Goal: Navigation & Orientation: Understand site structure

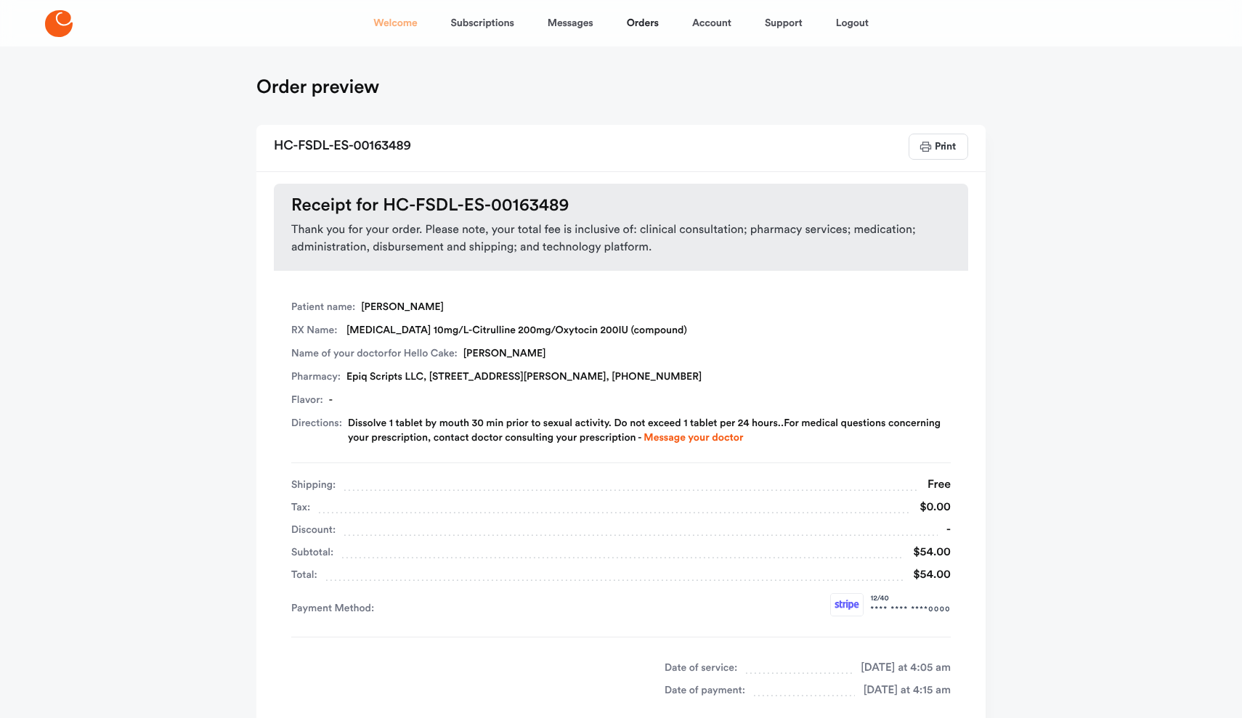
click at [394, 24] on link "Welcome" at bounding box center [395, 23] width 44 height 35
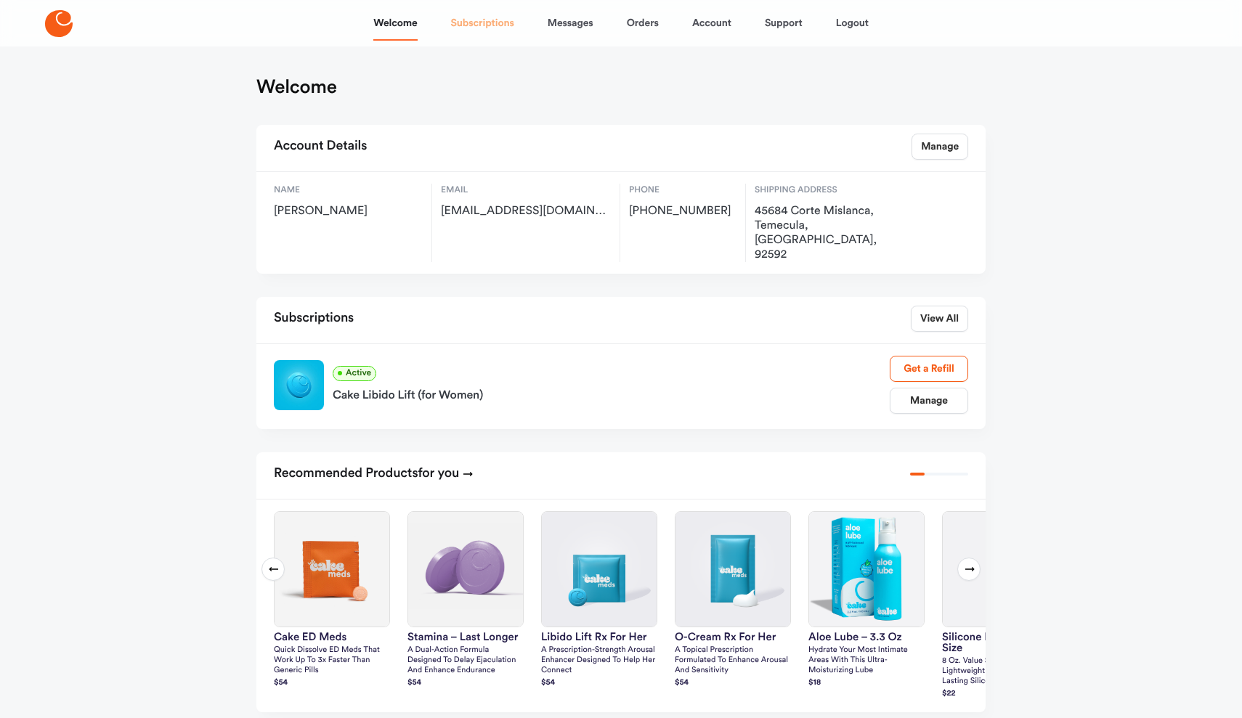
click at [492, 23] on link "Subscriptions" at bounding box center [482, 23] width 63 height 35
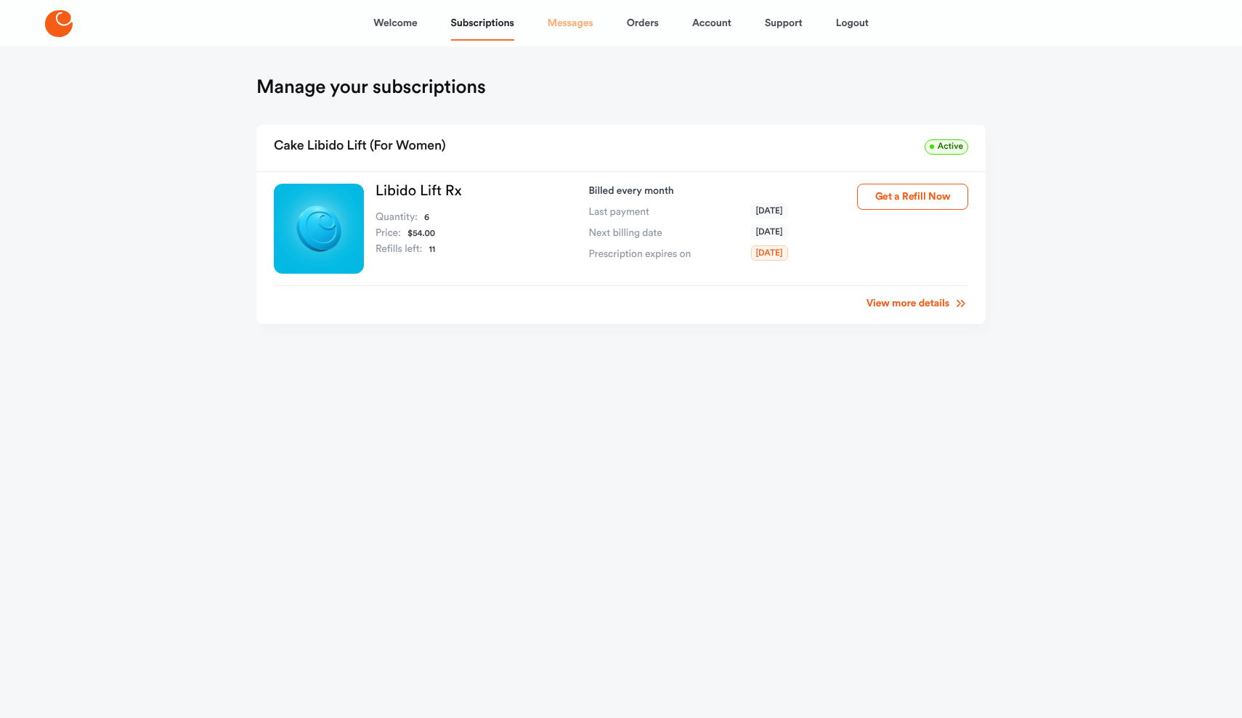
click at [572, 28] on link "Messages" at bounding box center [571, 23] width 46 height 35
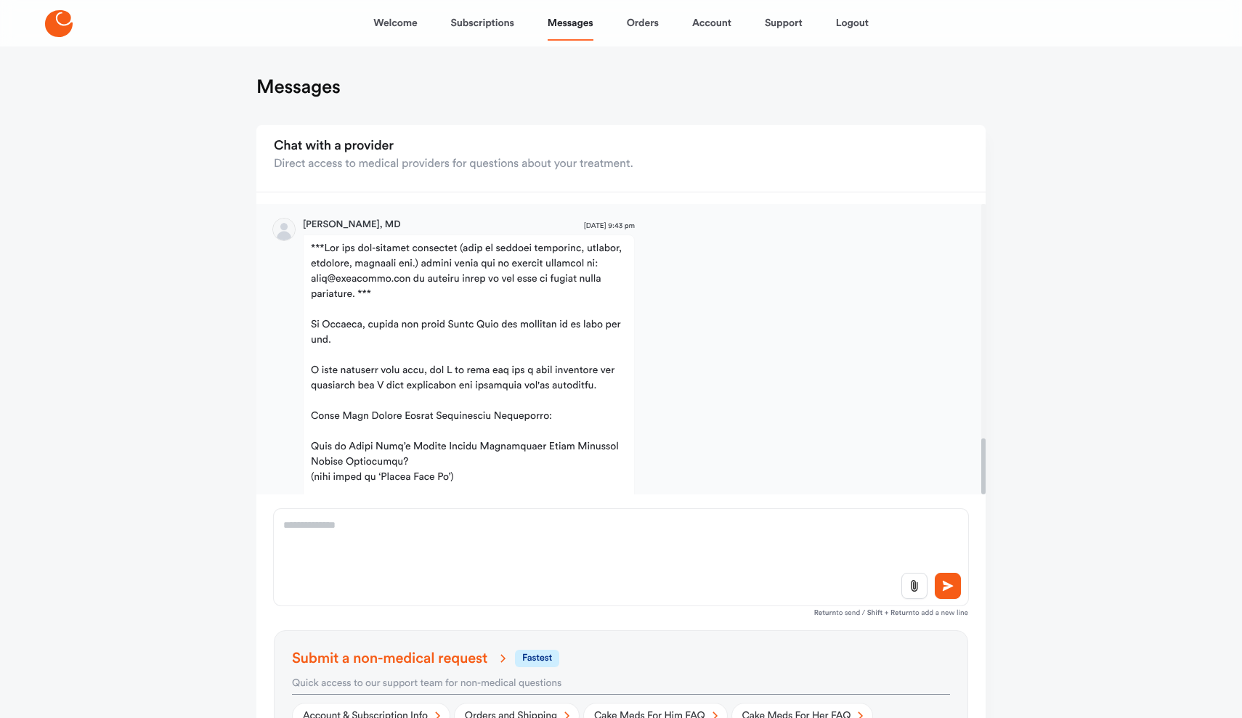
scroll to position [1214, 0]
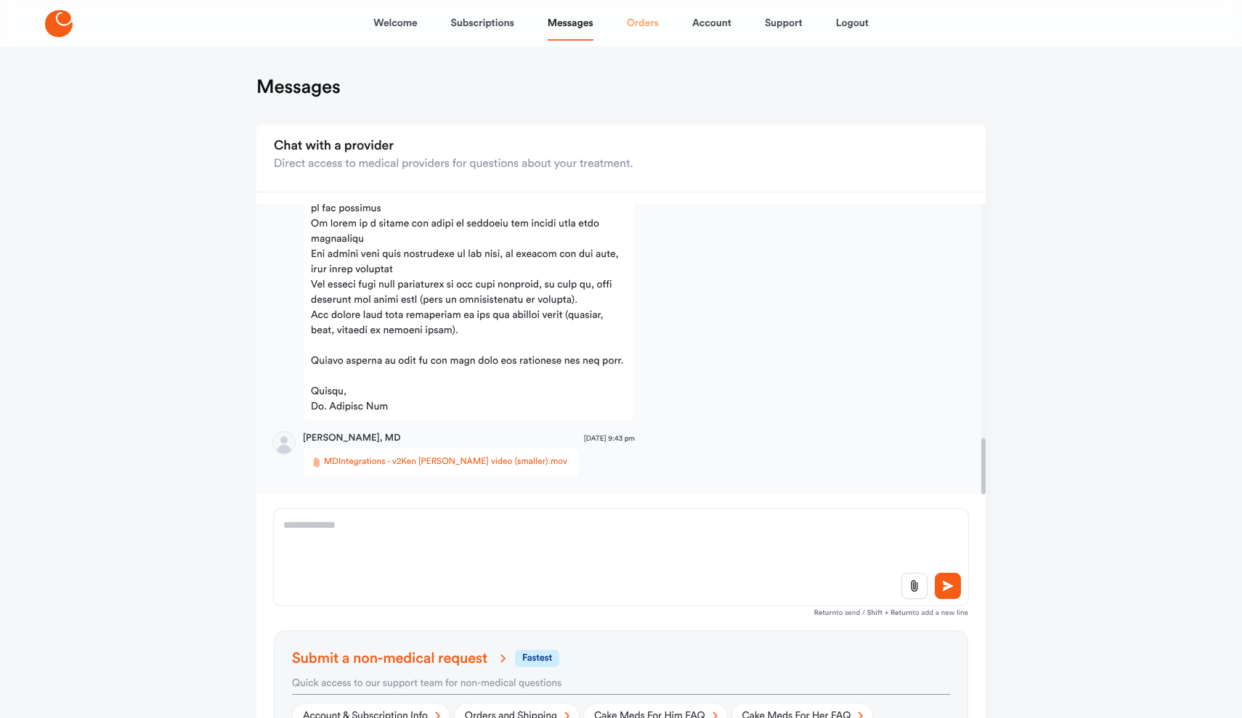
click at [642, 23] on link "Orders" at bounding box center [643, 23] width 32 height 35
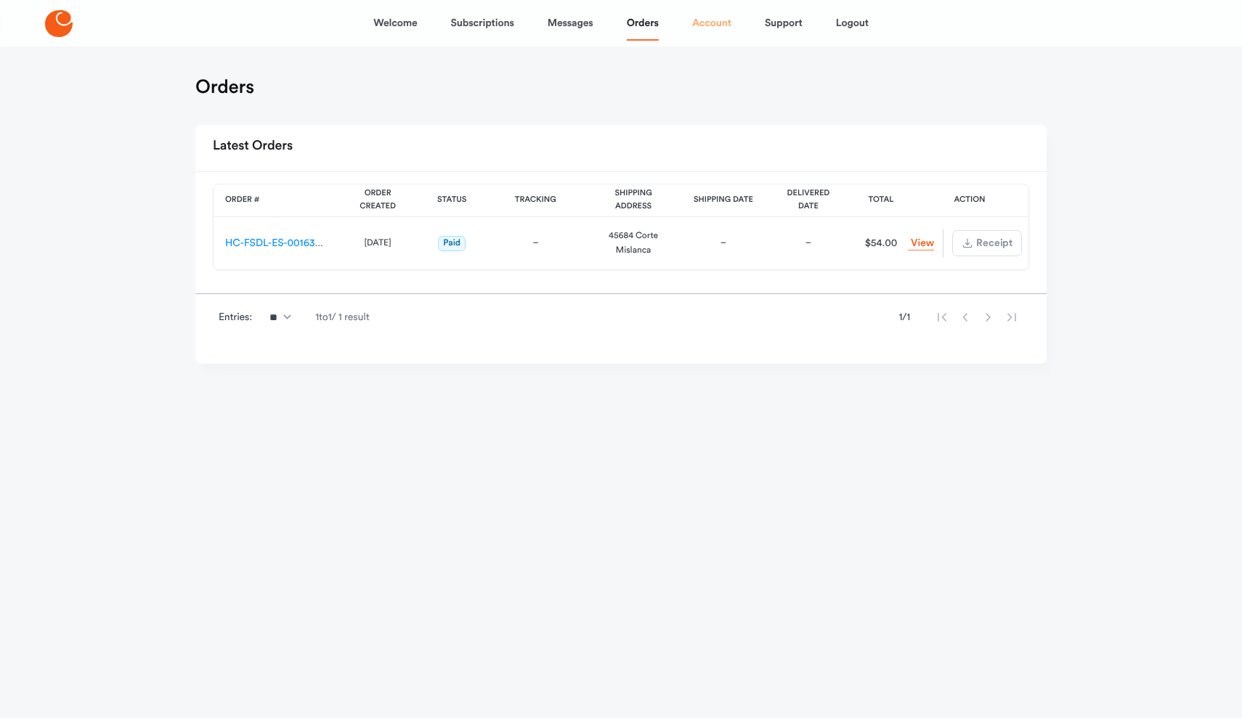
click at [712, 27] on link "Account" at bounding box center [711, 23] width 39 height 35
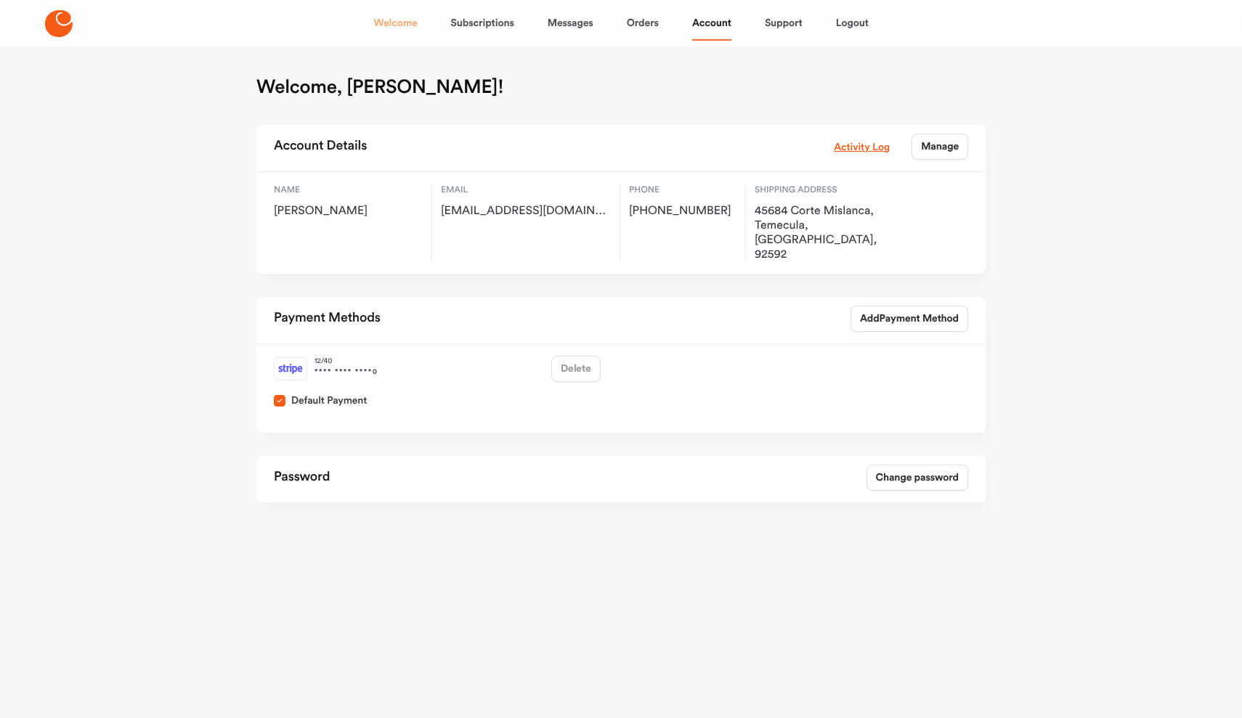
click at [383, 30] on link "Welcome" at bounding box center [395, 23] width 44 height 35
